Goal: Transaction & Acquisition: Purchase product/service

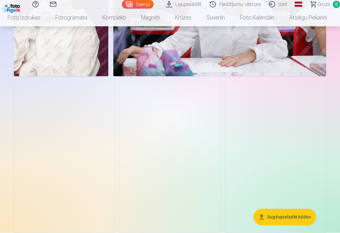
scroll to position [743, 0]
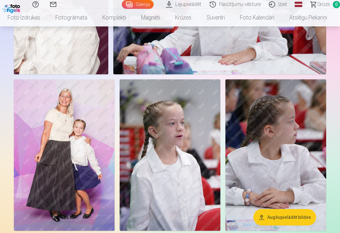
click at [80, 157] on img at bounding box center [64, 154] width 101 height 151
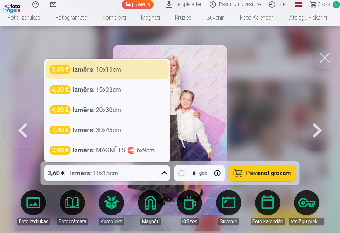
click at [148, 74] on div "3,60 € Izmērs : 10x15cm" at bounding box center [107, 69] width 115 height 9
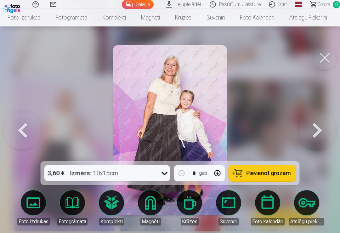
click at [283, 176] on span "Pievienot grozam" at bounding box center [269, 173] width 44 height 6
click at [34, 217] on link "Foto izdrukas" at bounding box center [33, 207] width 35 height 35
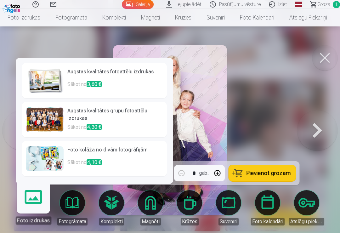
click at [267, 84] on div at bounding box center [170, 116] width 340 height 233
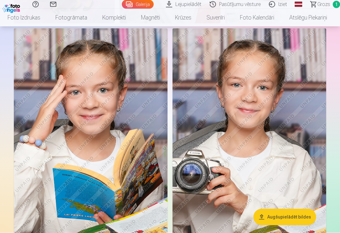
scroll to position [951, 0]
click at [148, 17] on link "Magnēti" at bounding box center [151, 18] width 34 height 18
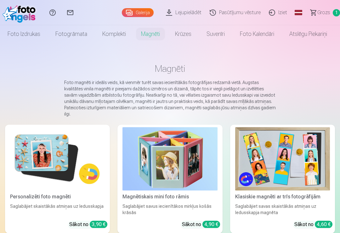
click at [51, 153] on img at bounding box center [57, 158] width 95 height 63
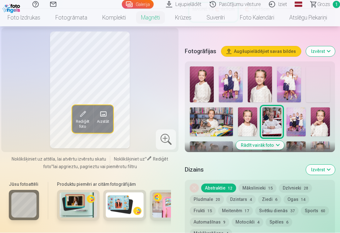
scroll to position [177, 0]
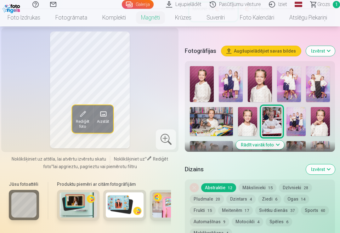
click at [268, 192] on button "Mākslinieki 15" at bounding box center [258, 187] width 38 height 9
click at [305, 192] on button "Dzīvnieki 28" at bounding box center [295, 187] width 33 height 9
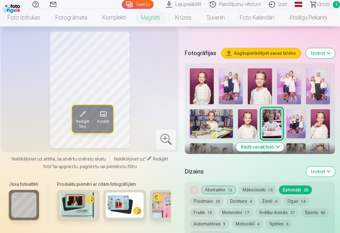
scroll to position [179, 0]
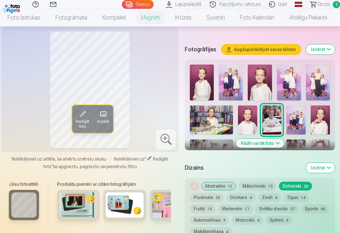
click at [267, 148] on button "Rādīt vairāk foto" at bounding box center [260, 143] width 48 height 9
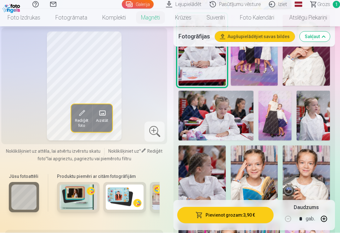
scroll to position [333, 0]
click at [254, 161] on img at bounding box center [254, 180] width 47 height 71
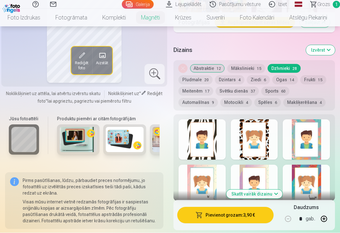
scroll to position [655, 0]
click at [273, 190] on button "Skatīt vairāk dizainu" at bounding box center [254, 194] width 56 height 9
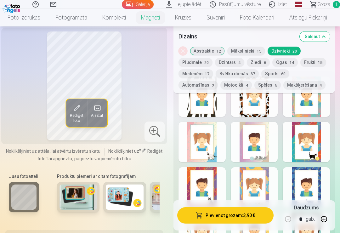
scroll to position [692, 0]
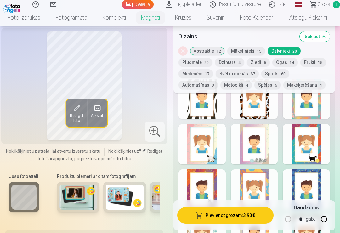
click at [249, 49] on button "Mākslinieki 15" at bounding box center [246, 51] width 38 height 9
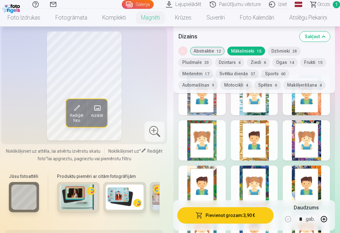
scroll to position [696, 0]
click at [261, 61] on button "Ziedi 6" at bounding box center [258, 62] width 23 height 9
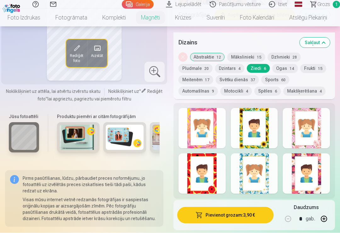
scroll to position [663, 0]
click at [208, 75] on button "Meitenēm 17" at bounding box center [196, 79] width 35 height 9
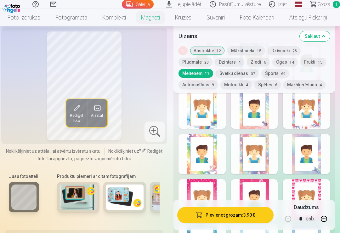
scroll to position [731, 0]
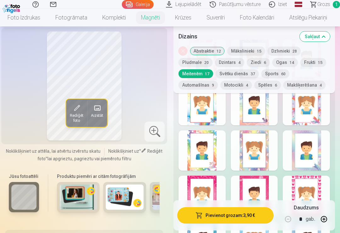
click at [251, 73] on button "Svētku dienās 37" at bounding box center [237, 73] width 43 height 9
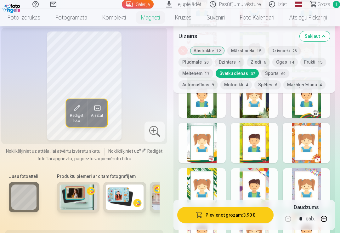
scroll to position [784, 0]
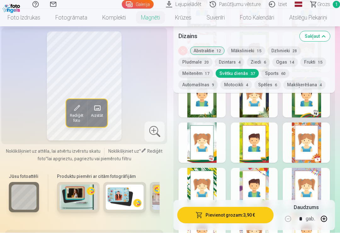
click at [320, 60] on span "15" at bounding box center [320, 62] width 4 height 4
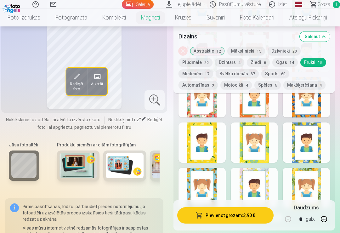
click at [205, 73] on button "Meitenēm 17" at bounding box center [196, 73] width 35 height 9
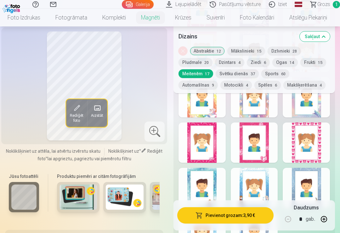
click at [248, 72] on button "Svētku dienās 37" at bounding box center [237, 73] width 43 height 9
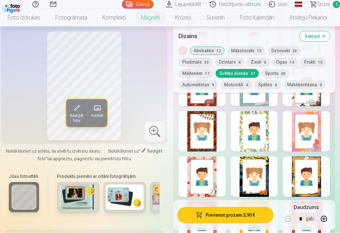
scroll to position [1068, 0]
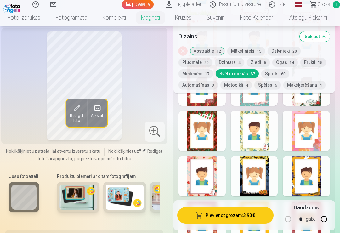
click at [311, 60] on button "Frukti 15" at bounding box center [313, 62] width 26 height 9
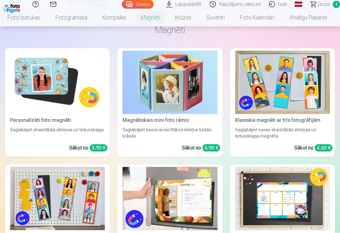
scroll to position [1835, 0]
click at [60, 84] on img at bounding box center [57, 82] width 95 height 63
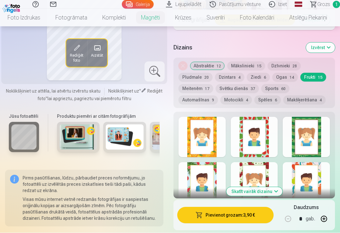
scroll to position [658, 0]
click at [265, 187] on button "Skatīt vairāk dizainu" at bounding box center [254, 191] width 56 height 9
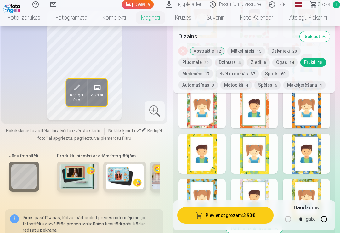
scroll to position [771, 0]
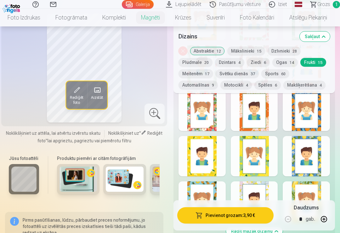
click at [237, 63] on button "Dzintars 4" at bounding box center [229, 62] width 29 height 9
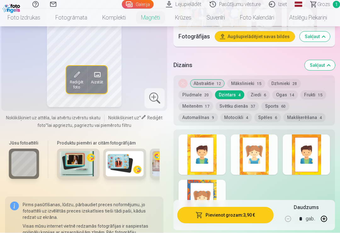
scroll to position [640, 0]
click at [279, 79] on button "Dzīvnieki 28" at bounding box center [284, 83] width 33 height 9
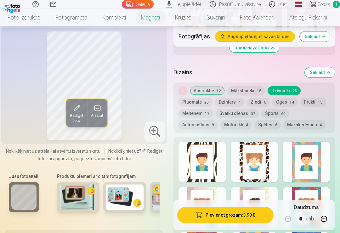
scroll to position [633, 0]
click at [275, 120] on button "Spēles 6" at bounding box center [267, 124] width 26 height 9
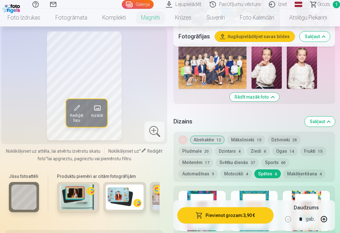
scroll to position [583, 0]
click at [210, 191] on div at bounding box center [202, 211] width 47 height 40
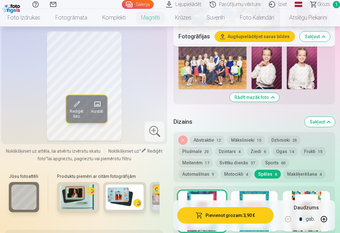
click at [208, 147] on button "Pludmale 20" at bounding box center [196, 151] width 34 height 9
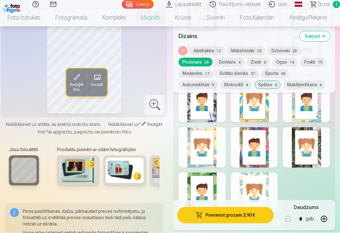
scroll to position [870, 0]
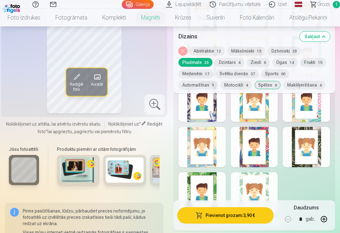
click at [306, 130] on div at bounding box center [306, 147] width 47 height 40
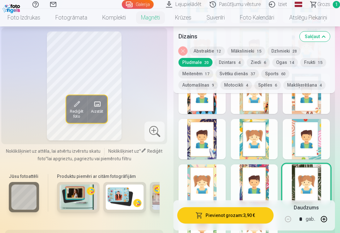
scroll to position [833, 0]
click at [269, 84] on button "Spēles 6" at bounding box center [267, 85] width 26 height 9
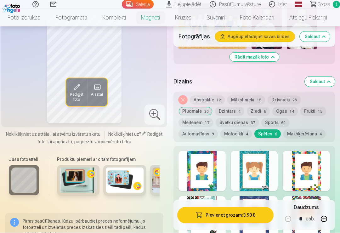
scroll to position [624, 0]
click at [210, 151] on div at bounding box center [202, 171] width 47 height 40
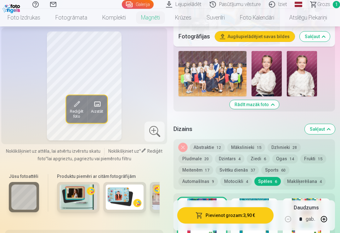
scroll to position [574, 0]
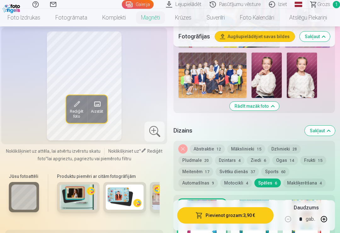
click at [234, 156] on button "Dzintars 4" at bounding box center [229, 160] width 29 height 9
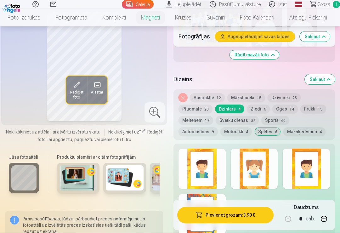
scroll to position [626, 0]
click at [214, 161] on div at bounding box center [202, 169] width 47 height 40
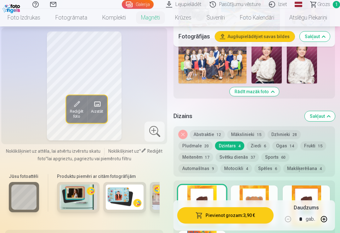
scroll to position [588, 0]
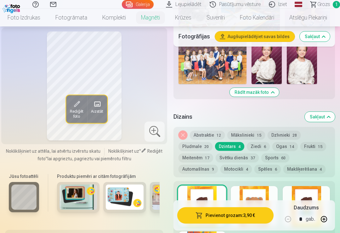
click at [255, 224] on button "Pievienot grozam : 3,90 €" at bounding box center [225, 215] width 96 height 16
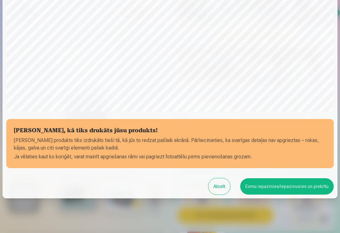
scroll to position [144, 0]
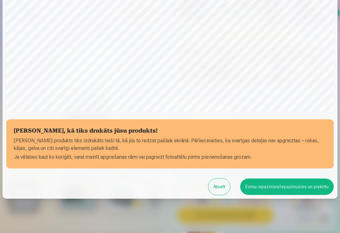
click at [318, 188] on button "Esmu iepazinies/iepazinusies un piekrītu" at bounding box center [287, 187] width 94 height 16
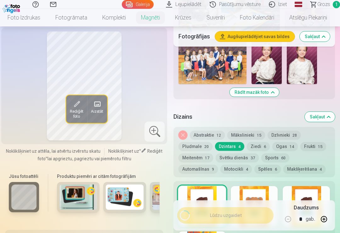
scroll to position [0, 0]
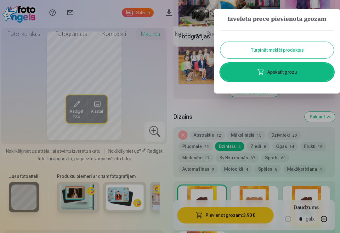
click at [274, 104] on div at bounding box center [170, 116] width 340 height 233
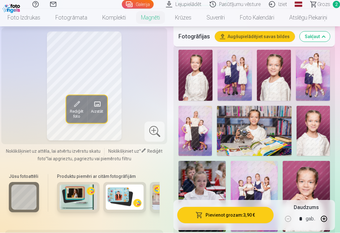
scroll to position [187, 0]
click at [314, 119] on img at bounding box center [313, 131] width 33 height 50
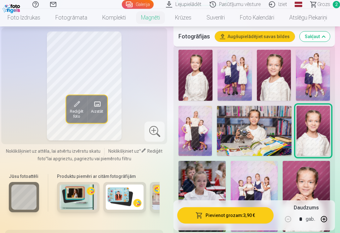
click at [262, 71] on img at bounding box center [274, 75] width 34 height 51
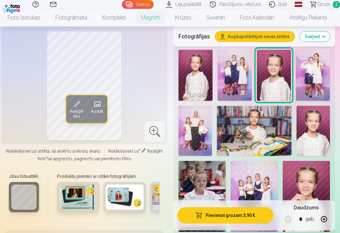
click at [314, 179] on img at bounding box center [306, 196] width 47 height 71
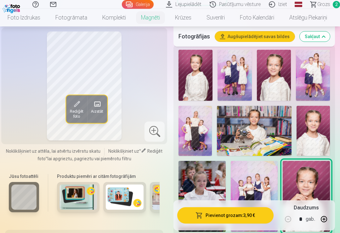
click at [275, 72] on img at bounding box center [274, 75] width 34 height 51
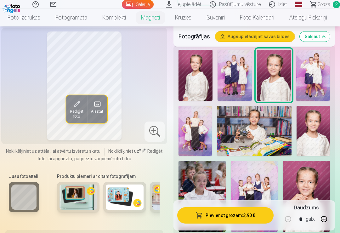
click at [321, 122] on img at bounding box center [313, 131] width 33 height 50
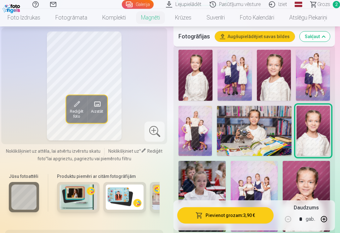
click at [273, 76] on img at bounding box center [274, 75] width 34 height 51
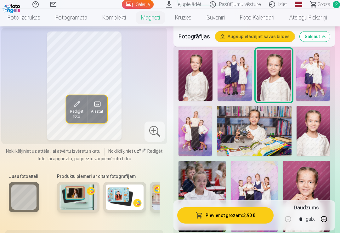
click at [317, 134] on img at bounding box center [313, 131] width 33 height 50
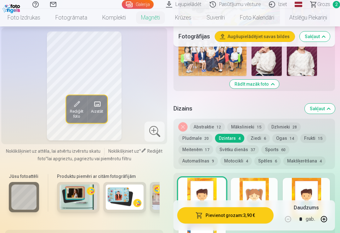
scroll to position [597, 0]
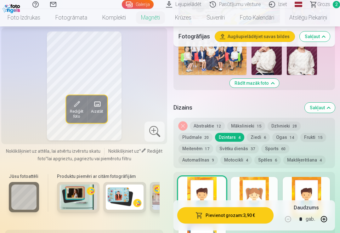
click at [273, 156] on button "Spēles 6" at bounding box center [267, 160] width 26 height 9
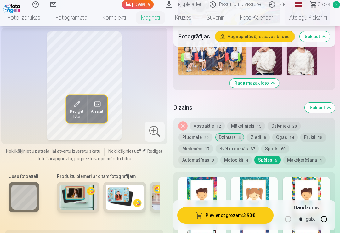
click at [208, 185] on div at bounding box center [202, 197] width 47 height 40
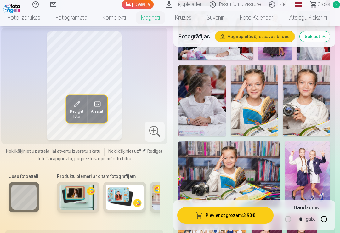
scroll to position [413, 0]
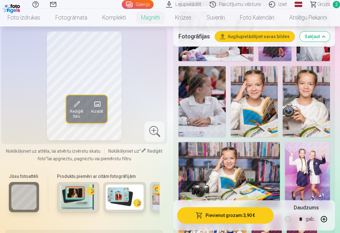
click at [258, 217] on button "Pievienot grozam : 3,90 €" at bounding box center [225, 215] width 96 height 16
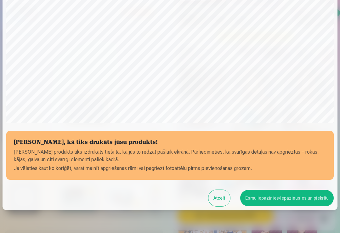
scroll to position [154, 0]
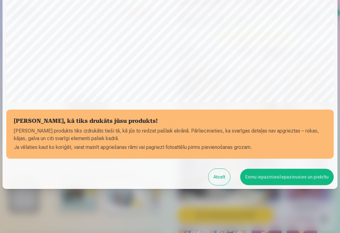
click at [302, 176] on button "Esmu iepazinies/iepazinusies un piekrītu" at bounding box center [287, 177] width 94 height 16
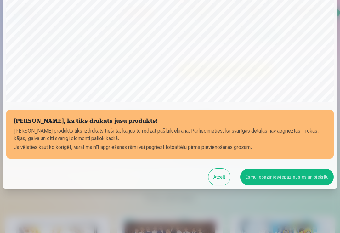
scroll to position [0, 0]
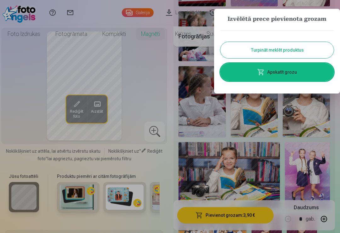
click at [312, 74] on link "Apskatīt grozu" at bounding box center [276, 72] width 113 height 18
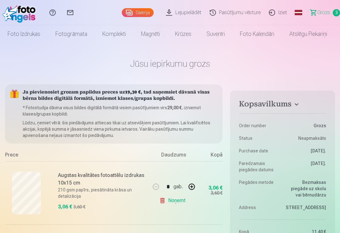
click at [154, 30] on link "Magnēti" at bounding box center [151, 34] width 34 height 18
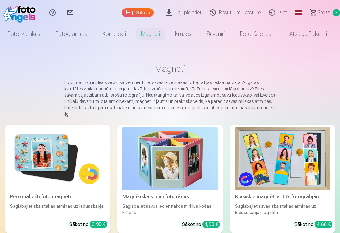
click at [50, 156] on img at bounding box center [57, 158] width 95 height 63
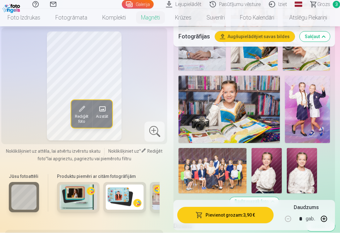
scroll to position [479, 0]
click at [273, 157] on img at bounding box center [267, 170] width 30 height 45
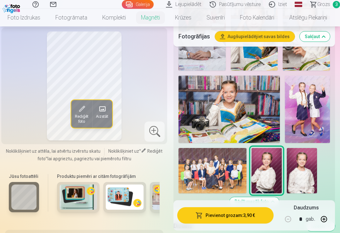
click at [310, 148] on img at bounding box center [302, 170] width 30 height 45
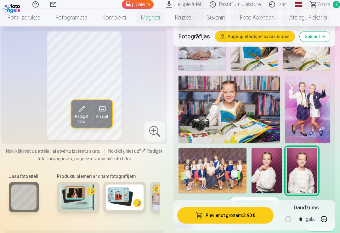
click at [274, 155] on img at bounding box center [267, 170] width 30 height 45
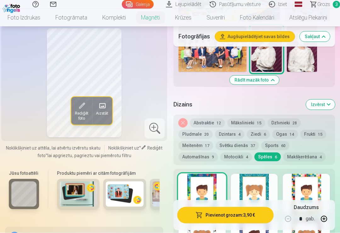
scroll to position [601, 0]
click at [295, 130] on button "Ogas 14" at bounding box center [285, 134] width 26 height 9
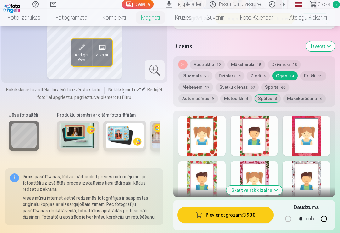
scroll to position [659, 0]
click at [275, 186] on button "Skatīt vairāk dizainu" at bounding box center [254, 190] width 56 height 9
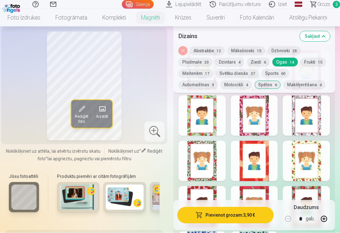
scroll to position [721, 0]
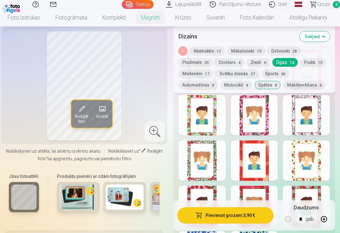
click at [301, 109] on div at bounding box center [306, 115] width 47 height 40
click at [244, 224] on button "Pievienot grozam : 3,90 €" at bounding box center [225, 215] width 96 height 16
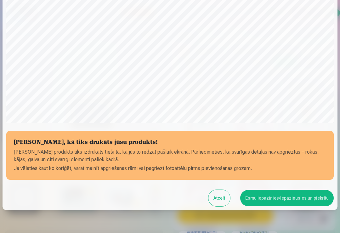
scroll to position [144, 0]
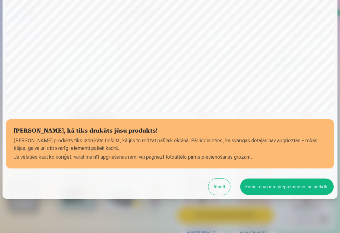
click at [299, 186] on button "Esmu iepazinies/iepazinusies un piekrītu" at bounding box center [287, 187] width 94 height 16
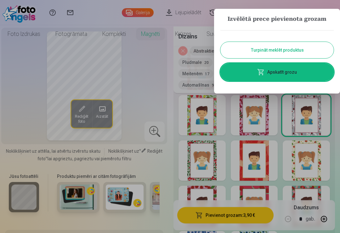
click at [310, 49] on button "Turpināt meklēt produktus" at bounding box center [276, 50] width 113 height 16
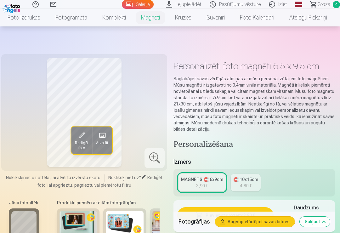
scroll to position [721, 0]
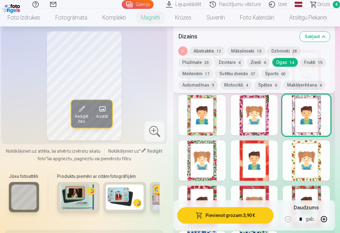
click at [29, 18] on link "Foto izdrukas" at bounding box center [24, 18] width 48 height 18
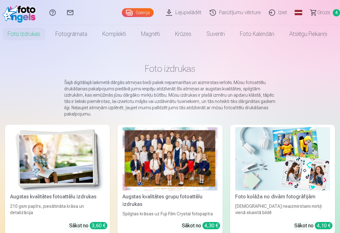
click at [76, 167] on img at bounding box center [57, 158] width 95 height 63
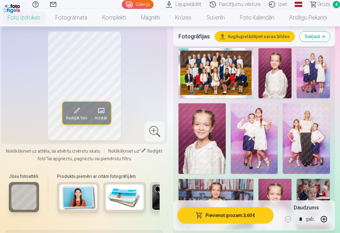
scroll to position [210, 0]
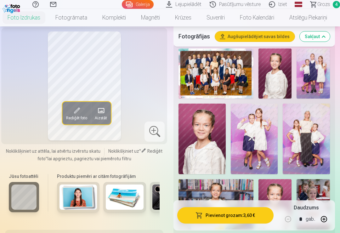
click at [317, 66] on img at bounding box center [313, 73] width 33 height 50
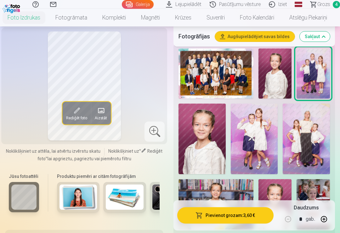
click at [260, 132] on img at bounding box center [254, 139] width 47 height 71
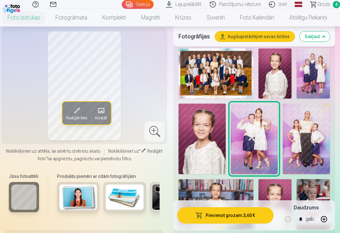
click at [319, 68] on img at bounding box center [313, 73] width 33 height 50
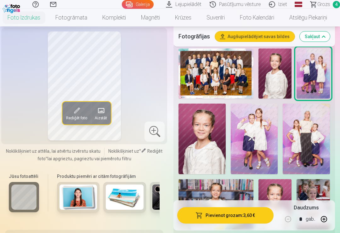
click at [258, 141] on img at bounding box center [254, 139] width 47 height 71
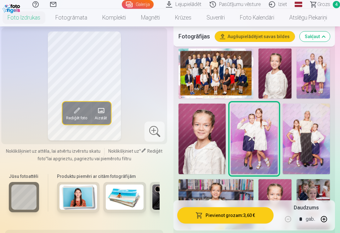
click at [313, 136] on img at bounding box center [306, 139] width 47 height 71
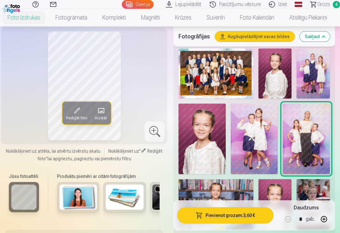
click at [315, 69] on img at bounding box center [313, 73] width 33 height 50
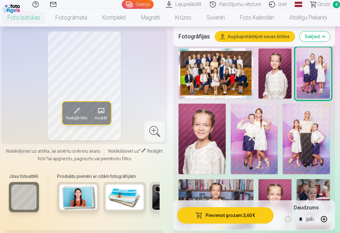
click at [267, 76] on img at bounding box center [275, 73] width 33 height 50
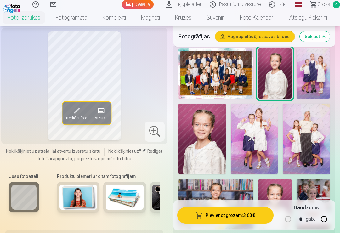
click at [316, 76] on img at bounding box center [313, 73] width 33 height 50
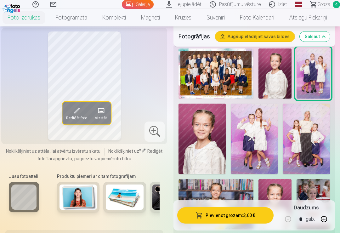
click at [256, 212] on button "Pievienot grozam : 3,60 €" at bounding box center [225, 215] width 96 height 16
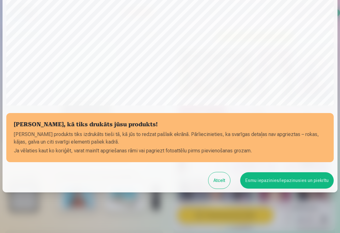
scroll to position [154, 0]
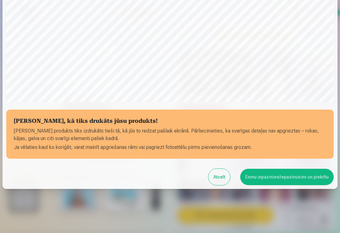
click at [293, 181] on button "Esmu iepazinies/iepazinusies un piekrītu" at bounding box center [287, 177] width 94 height 16
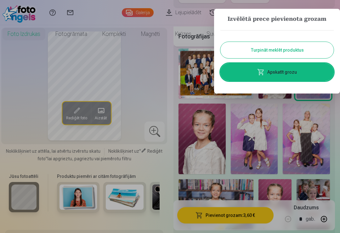
click at [312, 48] on button "Turpināt meklēt produktus" at bounding box center [276, 50] width 113 height 16
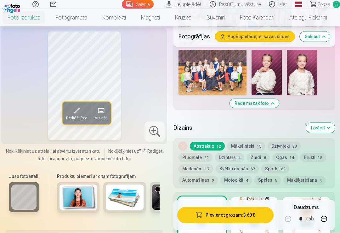
scroll to position [571, 0]
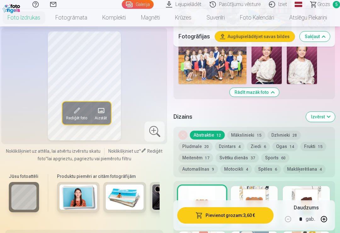
click at [247, 195] on div at bounding box center [254, 206] width 47 height 40
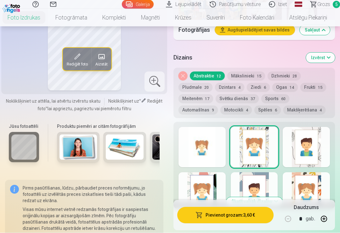
scroll to position [630, 0]
click at [317, 138] on div at bounding box center [306, 147] width 47 height 40
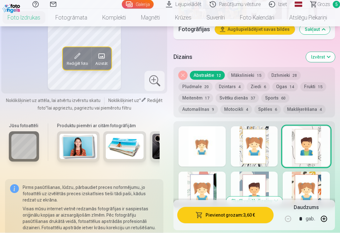
scroll to position [632, 0]
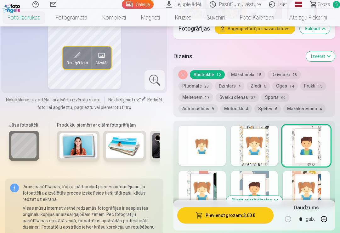
click at [250, 173] on div at bounding box center [254, 191] width 47 height 40
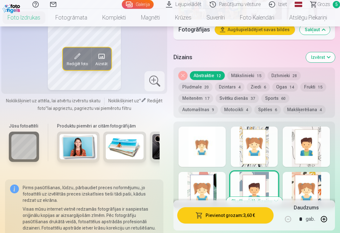
click at [199, 172] on div at bounding box center [202, 192] width 47 height 40
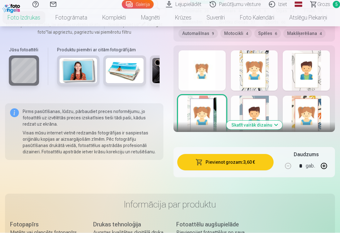
scroll to position [707, 0]
click at [270, 121] on button "Skatīt vairāk dizainu" at bounding box center [254, 125] width 56 height 9
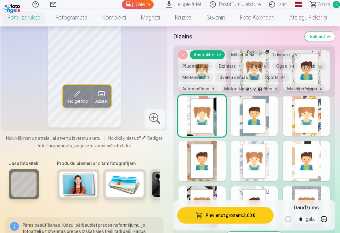
click at [209, 189] on div at bounding box center [202, 206] width 47 height 40
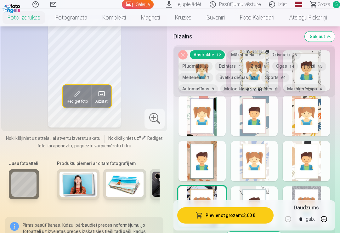
click at [252, 189] on div at bounding box center [254, 206] width 47 height 40
click at [306, 152] on div at bounding box center [306, 161] width 47 height 40
click at [256, 151] on div at bounding box center [254, 161] width 47 height 40
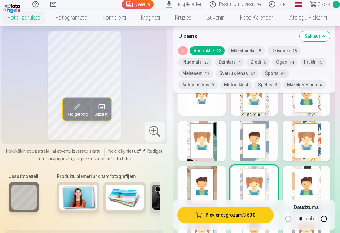
scroll to position [0, 0]
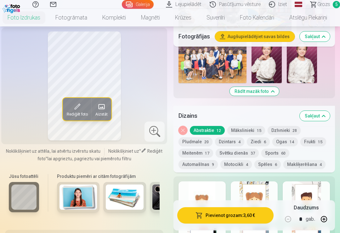
click at [248, 224] on button "Pievienot grozam : 3,60 €" at bounding box center [225, 215] width 96 height 16
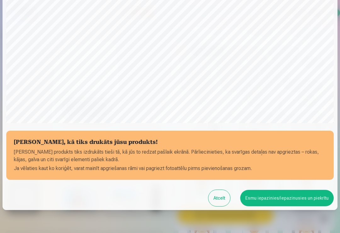
scroll to position [144, 0]
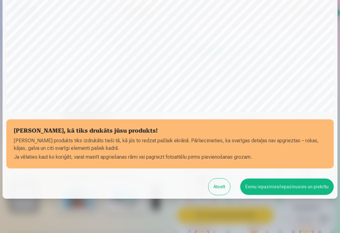
click at [295, 189] on button "Esmu iepazinies/iepazinusies un piekrītu" at bounding box center [287, 187] width 94 height 16
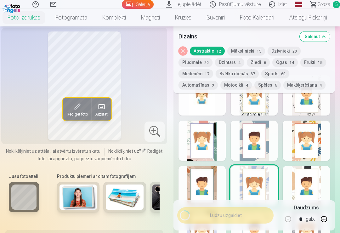
scroll to position [0, 0]
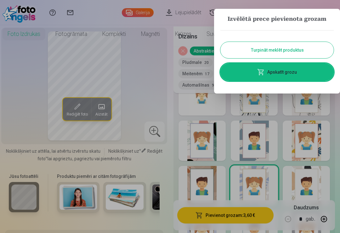
click at [310, 74] on link "Apskatīt grozu" at bounding box center [276, 72] width 113 height 18
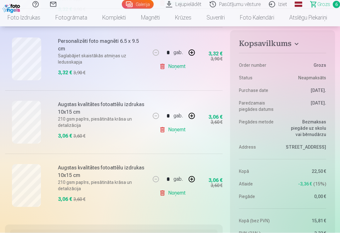
scroll to position [327, 0]
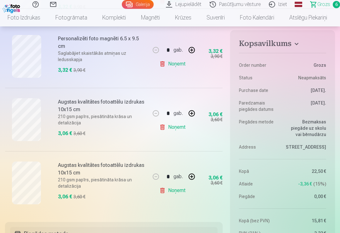
click at [178, 127] on link "Noņemt" at bounding box center [173, 127] width 29 height 13
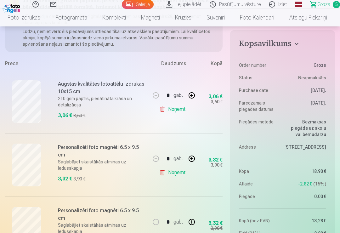
scroll to position [91, 0]
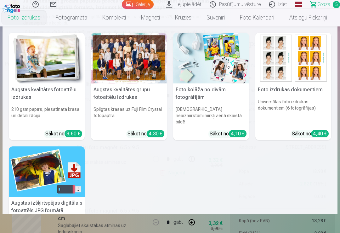
click at [26, 18] on link "Foto izdrukas" at bounding box center [24, 18] width 48 height 18
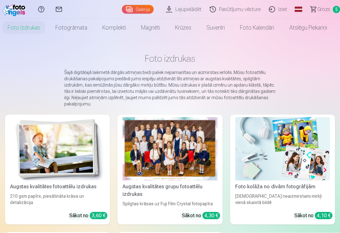
scroll to position [10, 0]
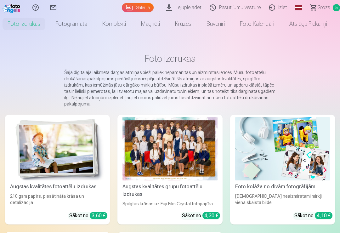
click at [62, 155] on img at bounding box center [57, 148] width 95 height 63
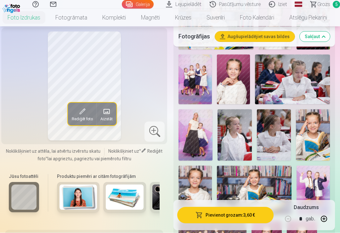
scroll to position [393, 0]
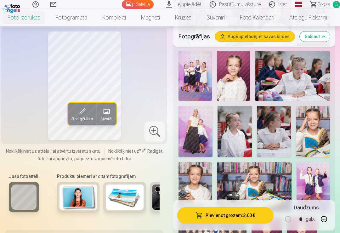
click at [191, 112] on img at bounding box center [196, 131] width 34 height 51
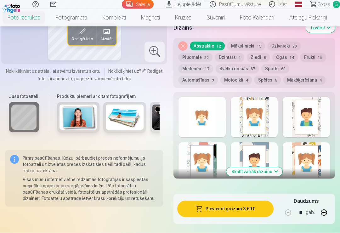
click at [274, 168] on button "Skatīt vairāk dizainu" at bounding box center [254, 172] width 56 height 9
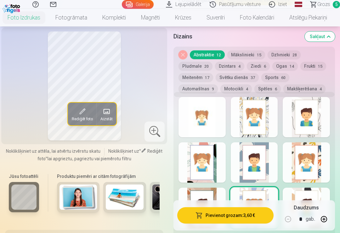
click at [316, 63] on button "Frukti 15" at bounding box center [313, 66] width 26 height 9
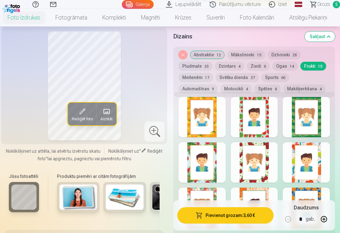
click at [208, 154] on div at bounding box center [202, 162] width 47 height 40
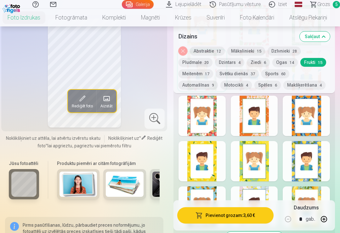
scroll to position [749, 0]
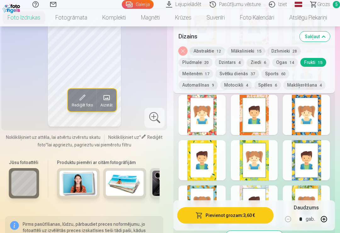
click at [307, 145] on div at bounding box center [306, 160] width 47 height 40
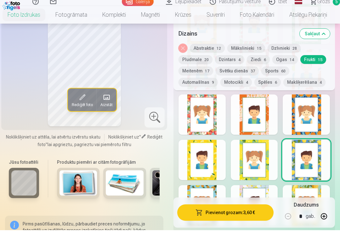
scroll to position [750, 0]
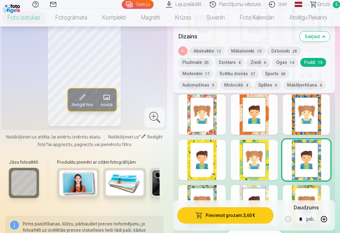
click at [301, 185] on div at bounding box center [306, 205] width 47 height 40
click at [254, 185] on div at bounding box center [254, 205] width 47 height 40
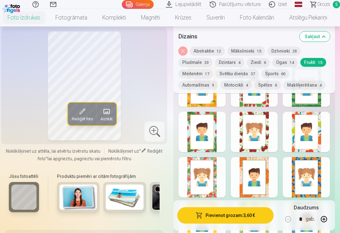
scroll to position [693, 0]
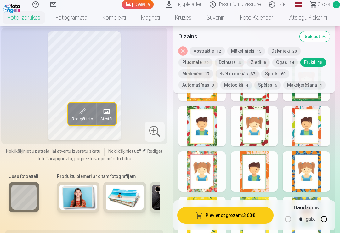
click at [319, 114] on div at bounding box center [306, 126] width 47 height 40
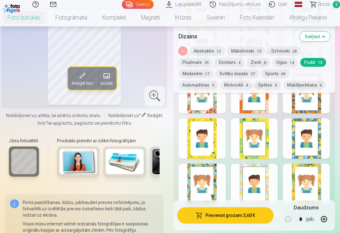
scroll to position [777, 0]
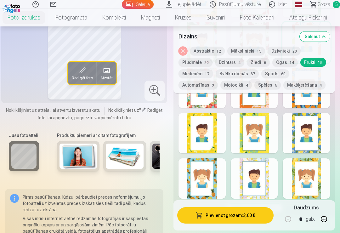
click at [289, 61] on button "Ogas 14" at bounding box center [285, 62] width 26 height 9
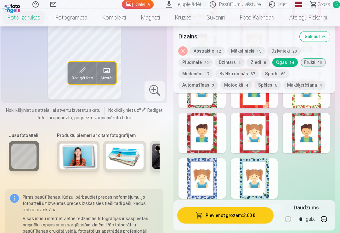
click at [266, 162] on div at bounding box center [254, 178] width 47 height 40
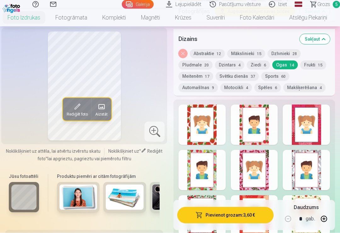
scroll to position [649, 0]
click at [265, 150] on div at bounding box center [254, 170] width 47 height 40
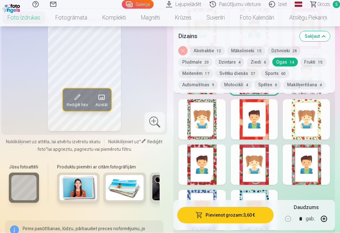
scroll to position [752, 0]
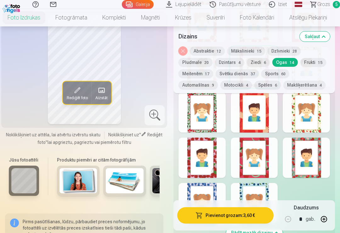
click at [260, 192] on div at bounding box center [254, 203] width 47 height 40
click at [204, 183] on div at bounding box center [202, 203] width 47 height 40
click at [266, 183] on div at bounding box center [254, 203] width 47 height 40
click at [256, 224] on button "Pievienot grozam : 3,60 €" at bounding box center [225, 215] width 96 height 16
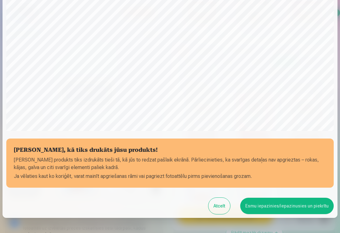
scroll to position [144, 0]
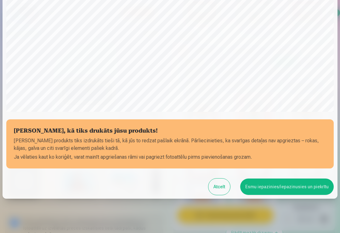
click at [300, 187] on button "Esmu iepazinies/iepazinusies un piekrītu" at bounding box center [287, 187] width 94 height 16
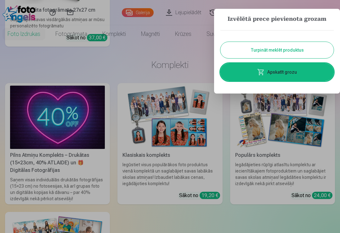
scroll to position [0, 0]
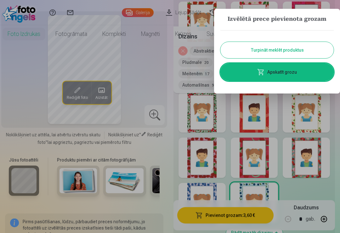
click at [303, 73] on link "Apskatīt grozu" at bounding box center [276, 72] width 113 height 18
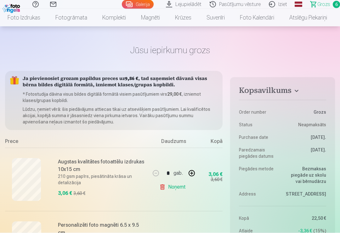
scroll to position [45, 0]
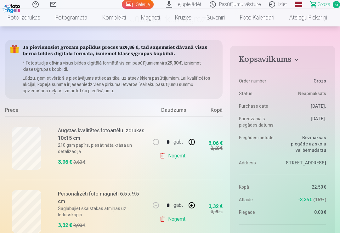
click at [162, 156] on link "Noņemt" at bounding box center [173, 156] width 29 height 13
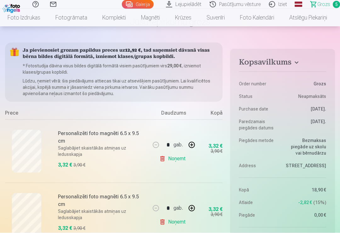
scroll to position [42, 0]
click at [35, 18] on link "Foto izdrukas" at bounding box center [24, 18] width 48 height 18
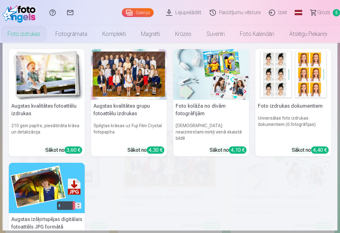
click at [136, 73] on div at bounding box center [129, 74] width 76 height 51
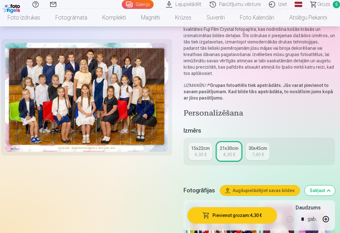
scroll to position [57, 0]
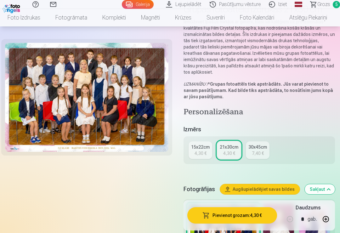
click at [202, 150] on div "4,30 €" at bounding box center [201, 153] width 12 height 6
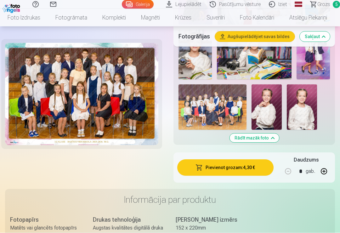
scroll to position [498, 0]
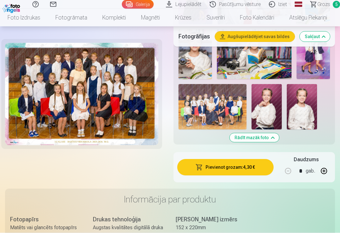
click at [255, 159] on button "Pievienot grozam : 4,30 €" at bounding box center [225, 167] width 96 height 16
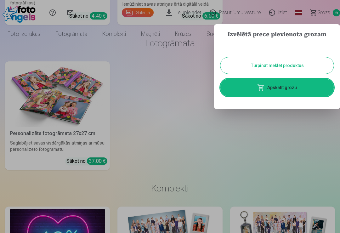
scroll to position [0, 0]
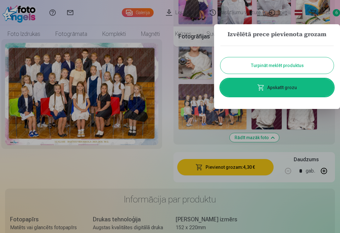
click at [302, 92] on link "Apskatīt grozu" at bounding box center [276, 88] width 113 height 18
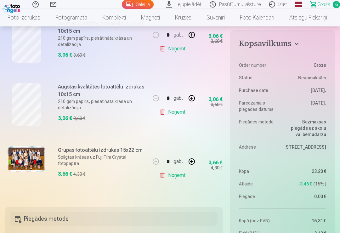
scroll to position [361, 0]
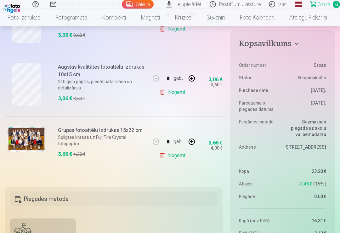
click at [22, 137] on img at bounding box center [27, 139] width 38 height 25
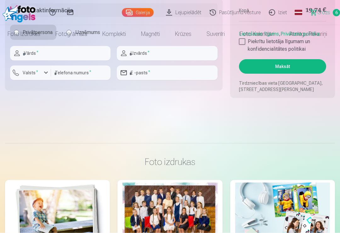
scroll to position [0, 0]
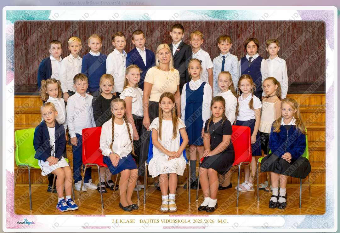
click at [1, 7] on div at bounding box center [170, 116] width 340 height 233
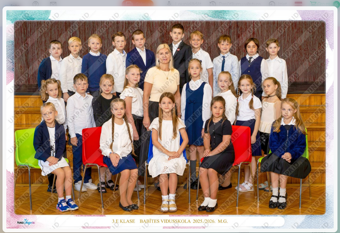
scroll to position [362, 0]
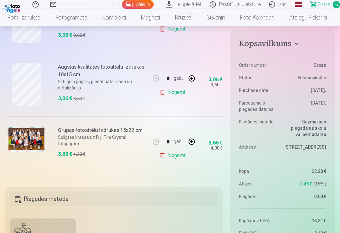
click at [15, 5] on img at bounding box center [12, 8] width 19 height 11
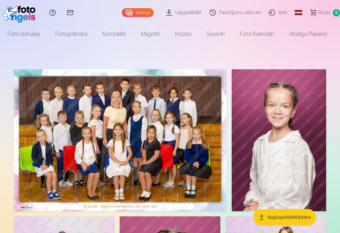
click at [320, 10] on span "Grozs" at bounding box center [323, 13] width 13 height 8
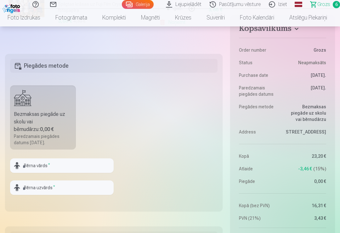
scroll to position [496, 0]
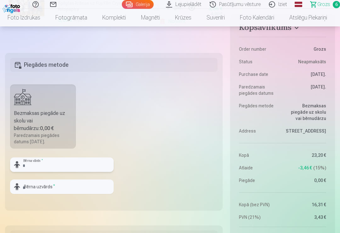
click at [67, 164] on input "text" at bounding box center [62, 164] width 104 height 14
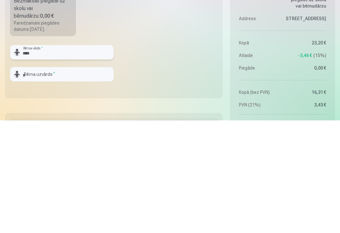
type input "****"
click at [83, 180] on input "text" at bounding box center [62, 187] width 104 height 14
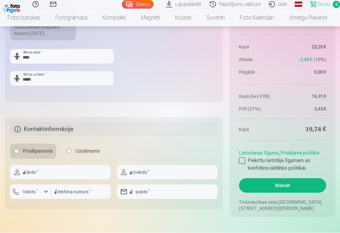
scroll to position [604, 0]
type input "*****"
click at [73, 171] on input "text" at bounding box center [60, 172] width 100 height 14
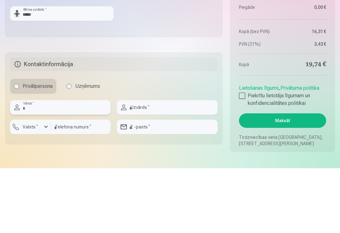
click at [242, 157] on div at bounding box center [242, 160] width 6 height 6
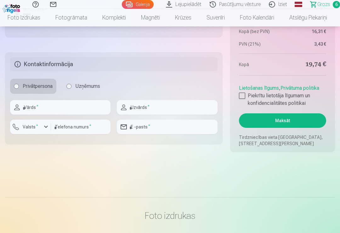
click at [288, 122] on button "Maksāt" at bounding box center [282, 120] width 87 height 14
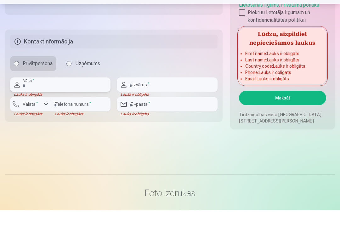
click at [59, 100] on input "text" at bounding box center [60, 107] width 100 height 14
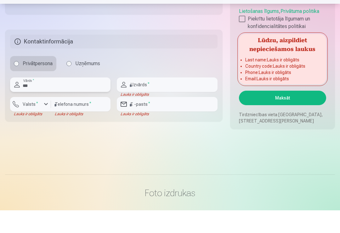
type input "***"
click at [172, 100] on input "text" at bounding box center [167, 107] width 100 height 14
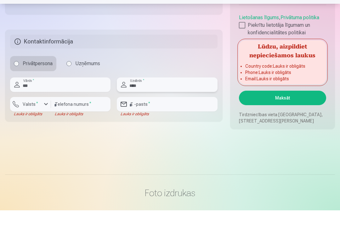
type input "****"
click at [47, 123] on div "button" at bounding box center [46, 127] width 8 height 8
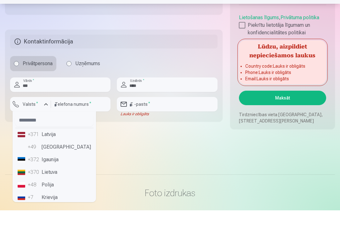
scroll to position [692, 0]
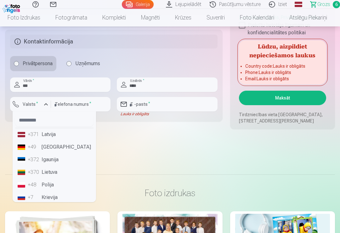
click at [48, 134] on li "+371 Latvija" at bounding box center [54, 134] width 78 height 13
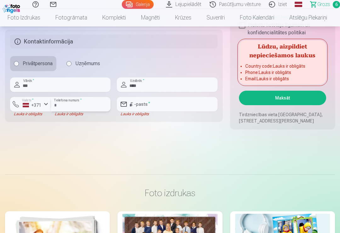
click at [95, 101] on input "number" at bounding box center [81, 104] width 60 height 14
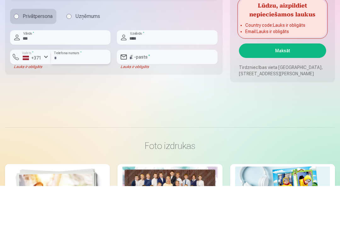
type input "********"
click at [173, 97] on input "email" at bounding box center [167, 104] width 100 height 14
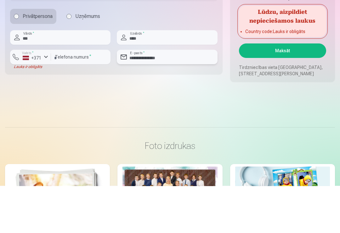
type input "**********"
click at [302, 91] on button "Maksāt" at bounding box center [282, 98] width 87 height 14
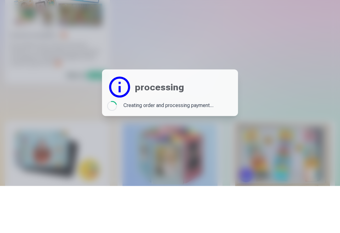
scroll to position [0, 0]
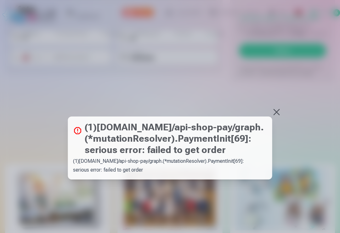
click at [276, 117] on button at bounding box center [276, 112] width 9 height 9
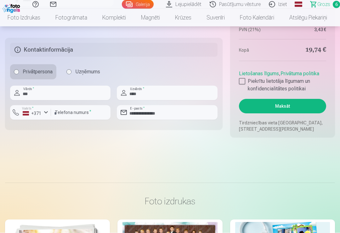
scroll to position [683, 0]
click at [309, 104] on button "Maksāt" at bounding box center [282, 106] width 87 height 14
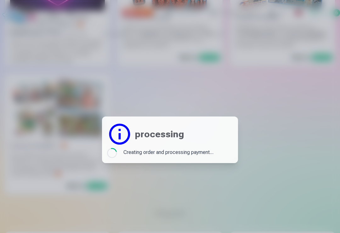
scroll to position [0, 0]
